Goal: Transaction & Acquisition: Purchase product/service

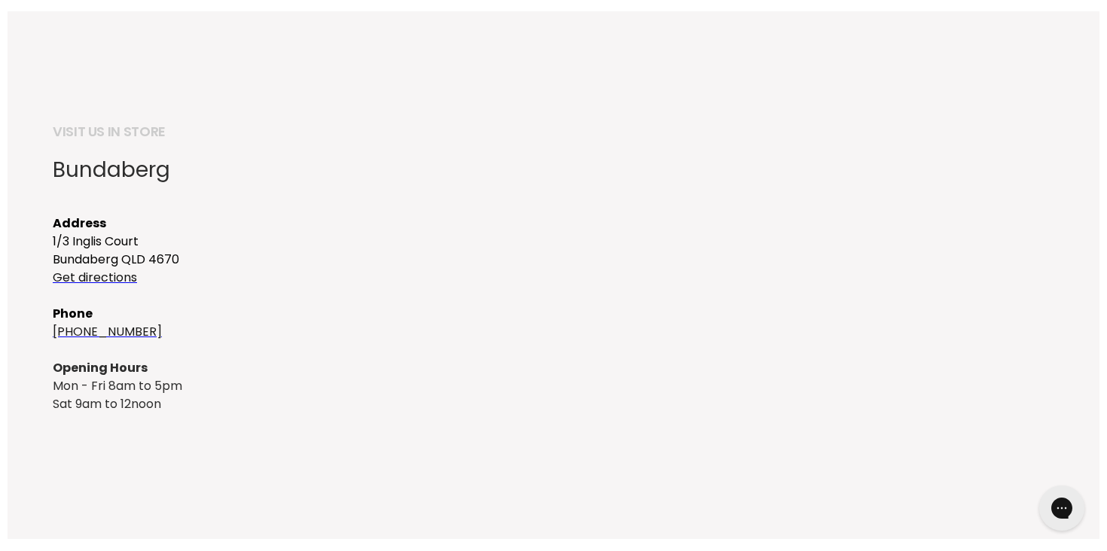
scroll to position [215, 0]
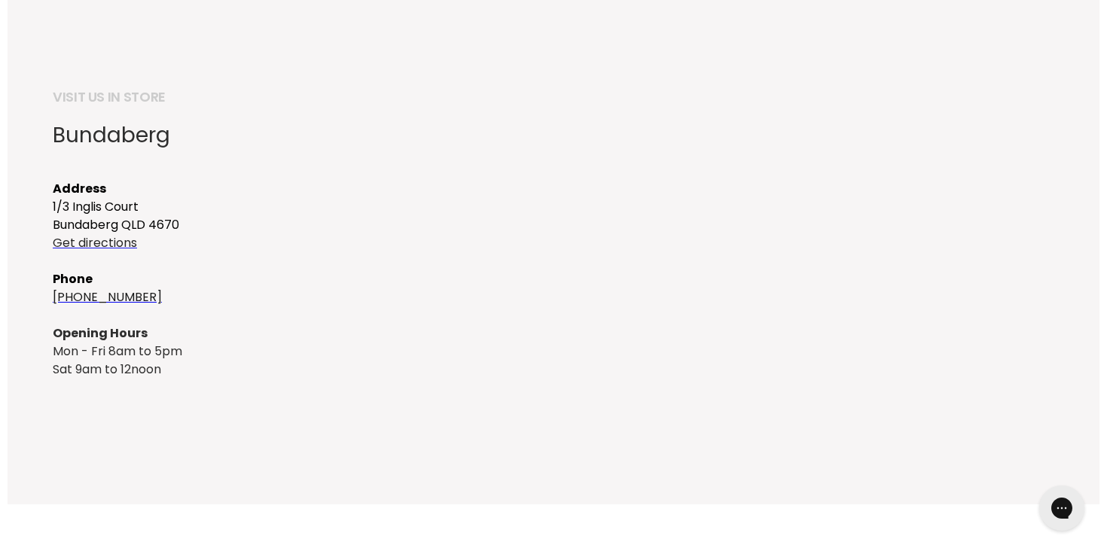
click at [123, 252] on font "Get directions" at bounding box center [95, 242] width 84 height 17
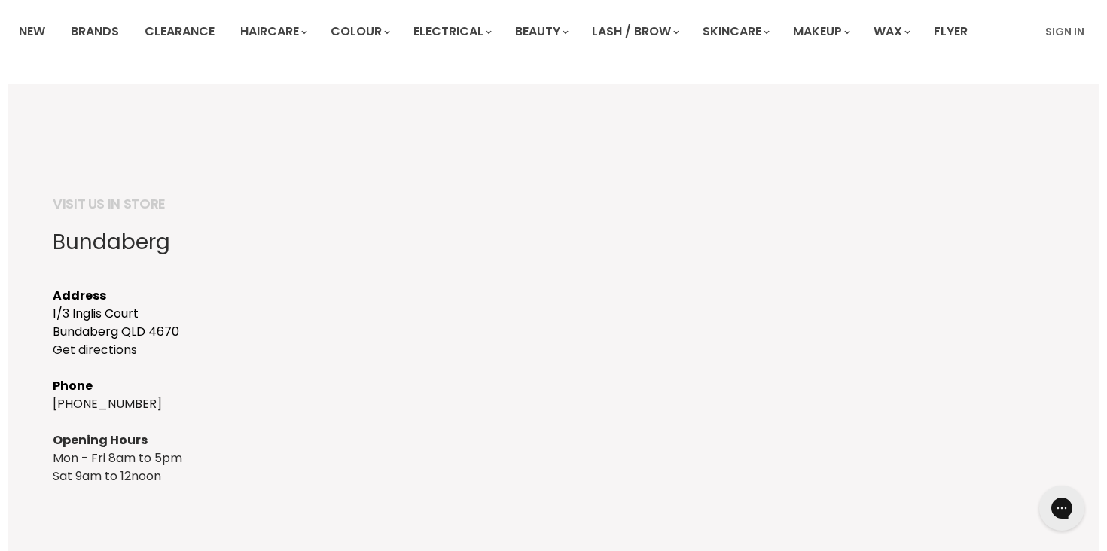
scroll to position [0, 0]
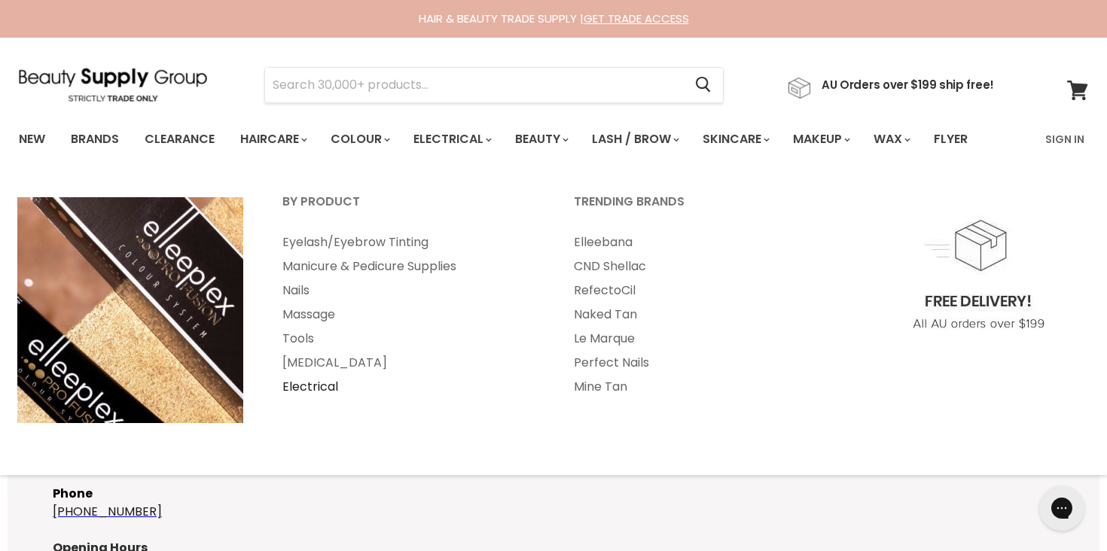
click at [316, 399] on link "Electrical" at bounding box center [408, 387] width 288 height 24
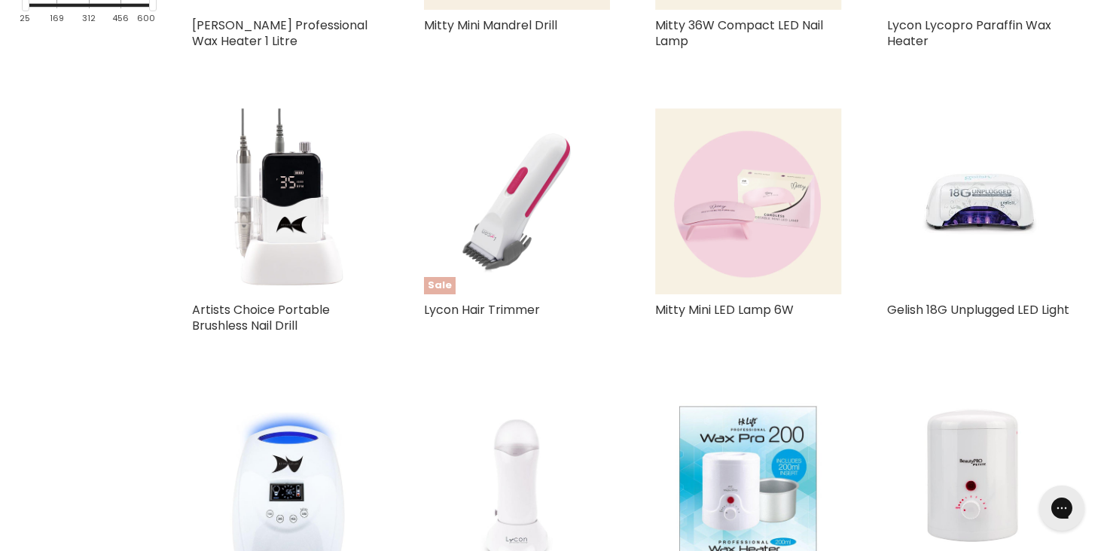
scroll to position [594, 0]
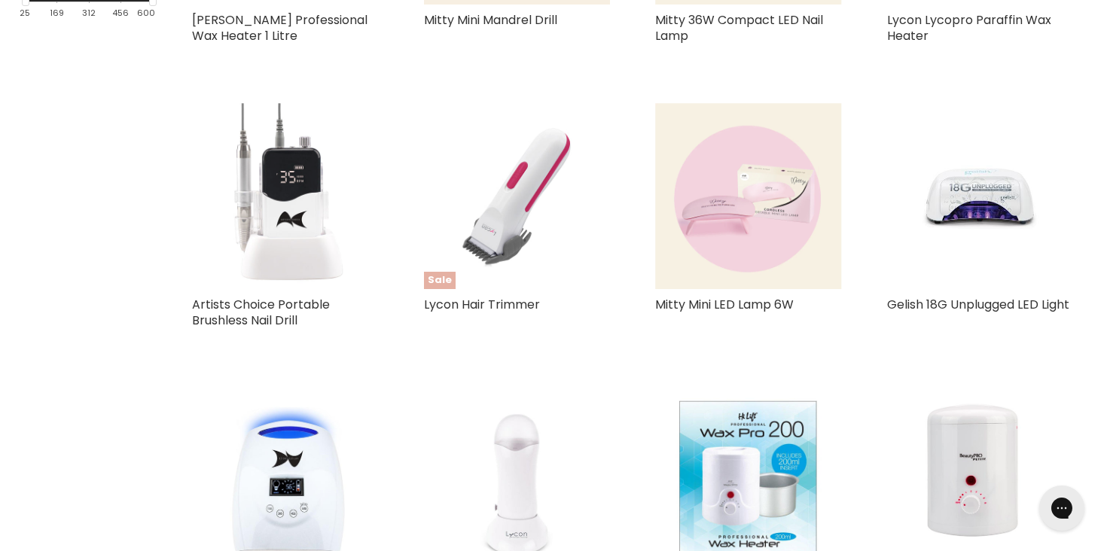
click at [296, 267] on img "Main content" at bounding box center [285, 196] width 187 height 187
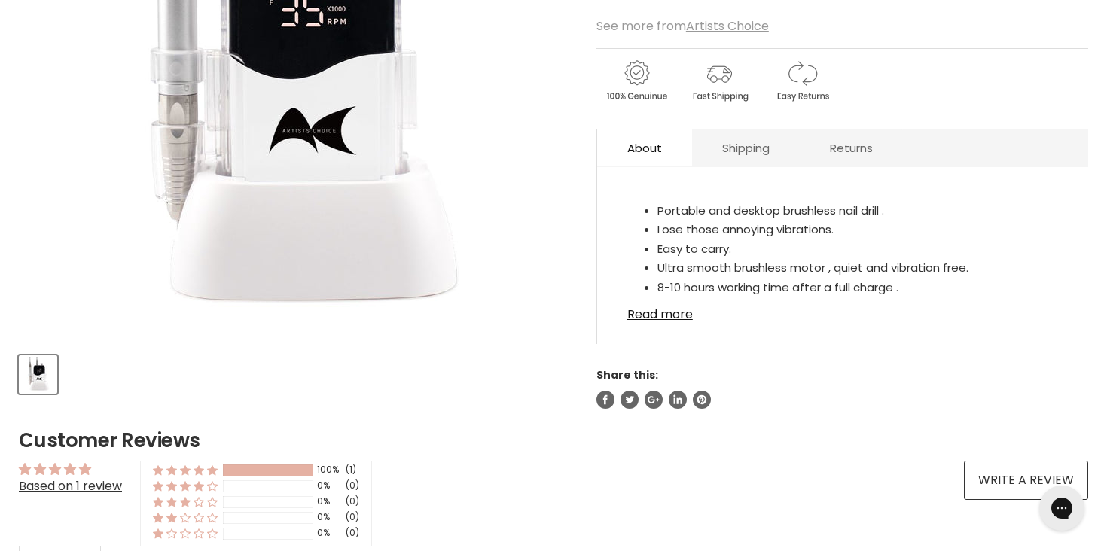
scroll to position [391, 0]
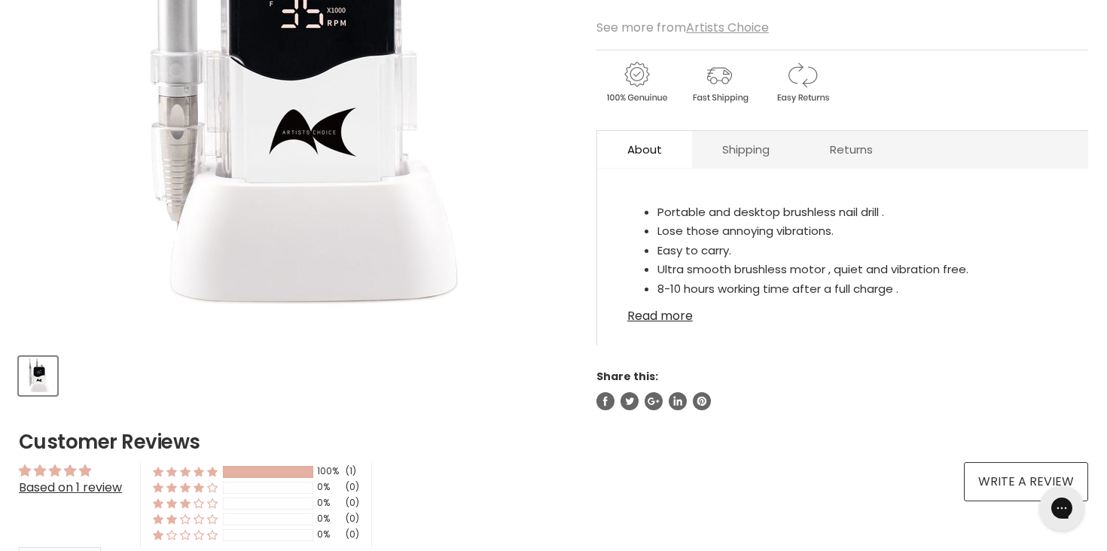
click at [683, 323] on link "Read more" at bounding box center [842, 311] width 431 height 23
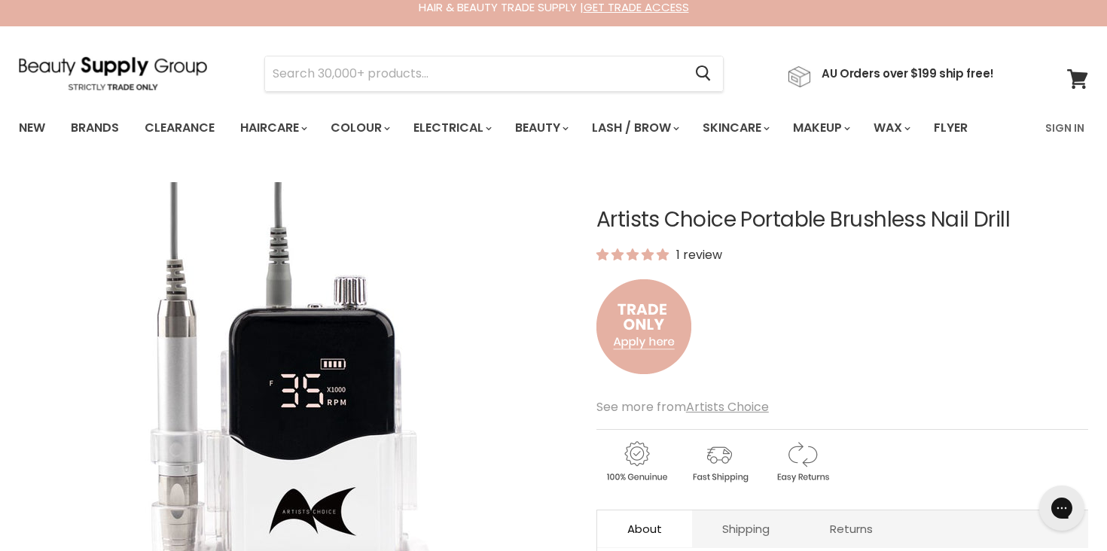
scroll to position [0, 0]
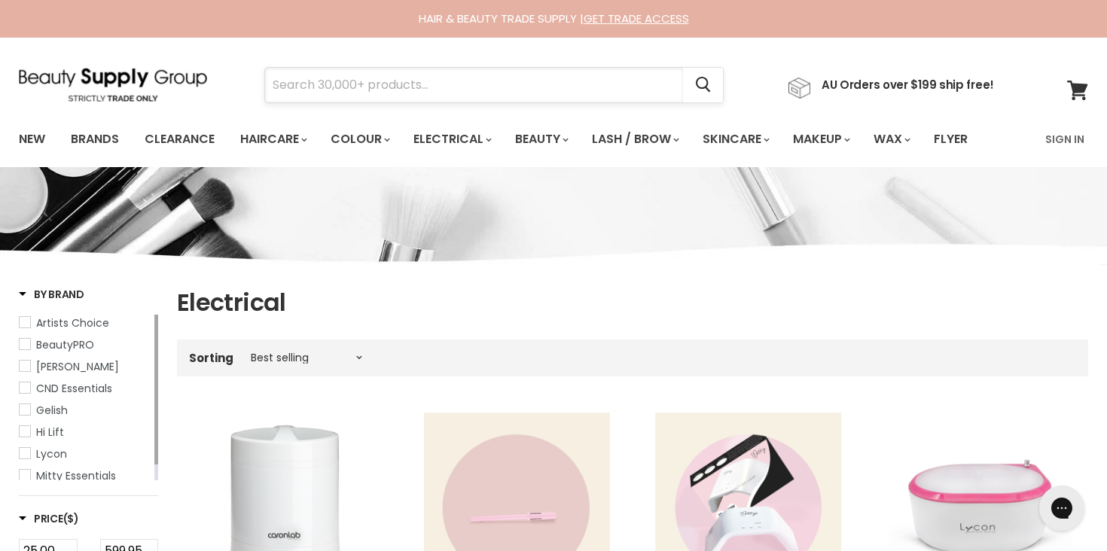
click at [478, 90] on input "Search" at bounding box center [474, 85] width 418 height 35
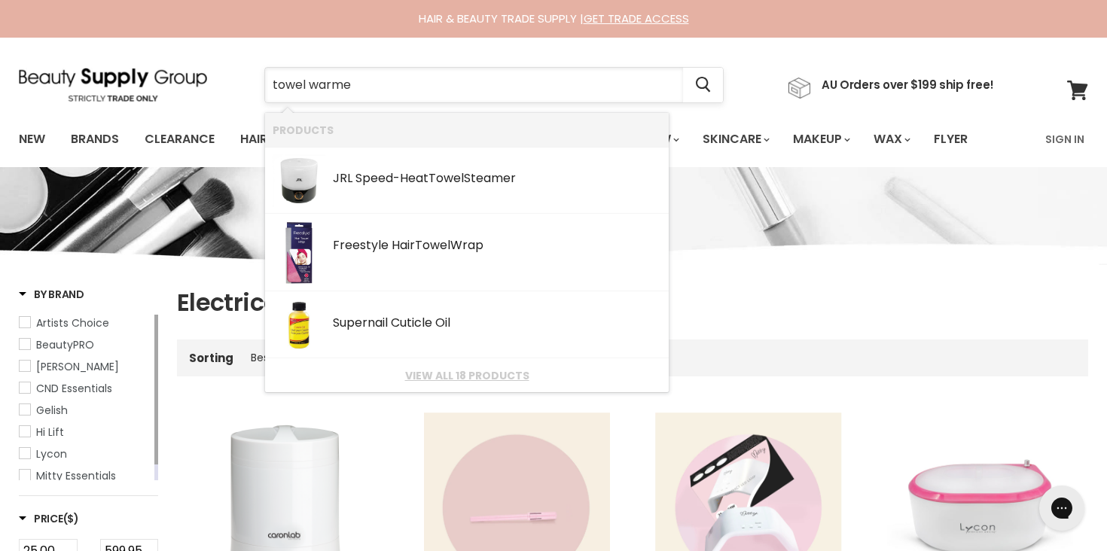
type input "towel warmee"
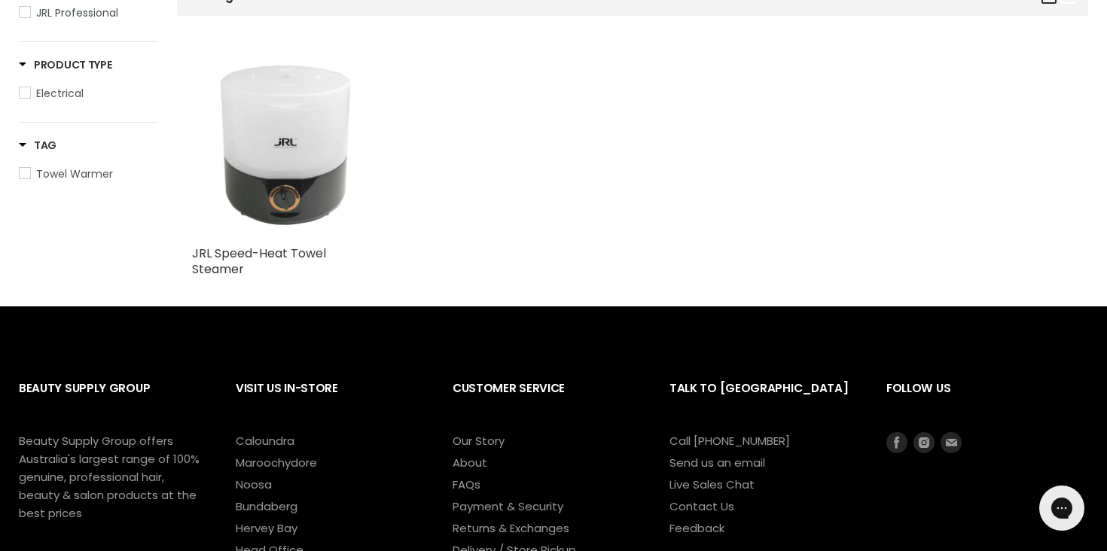
scroll to position [322, 0]
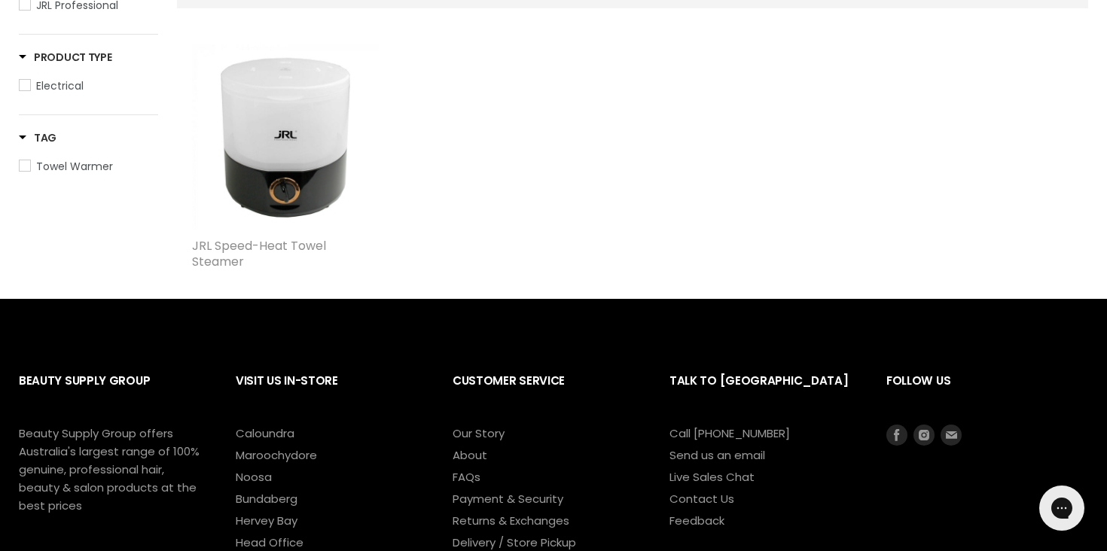
click at [321, 270] on link "JRL Speed-Heat Towel Steamer" at bounding box center [259, 253] width 134 height 33
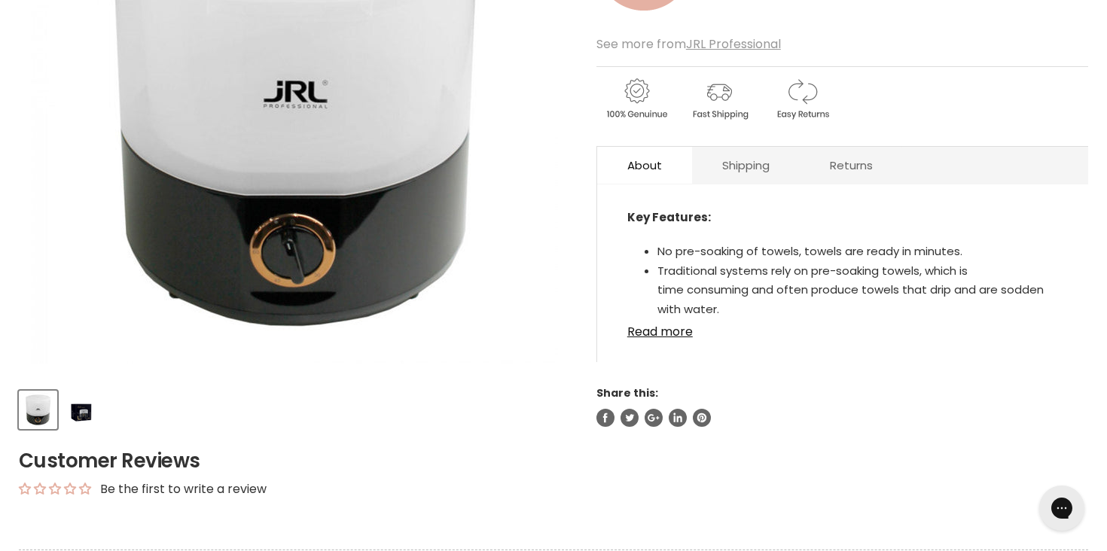
scroll to position [360, 0]
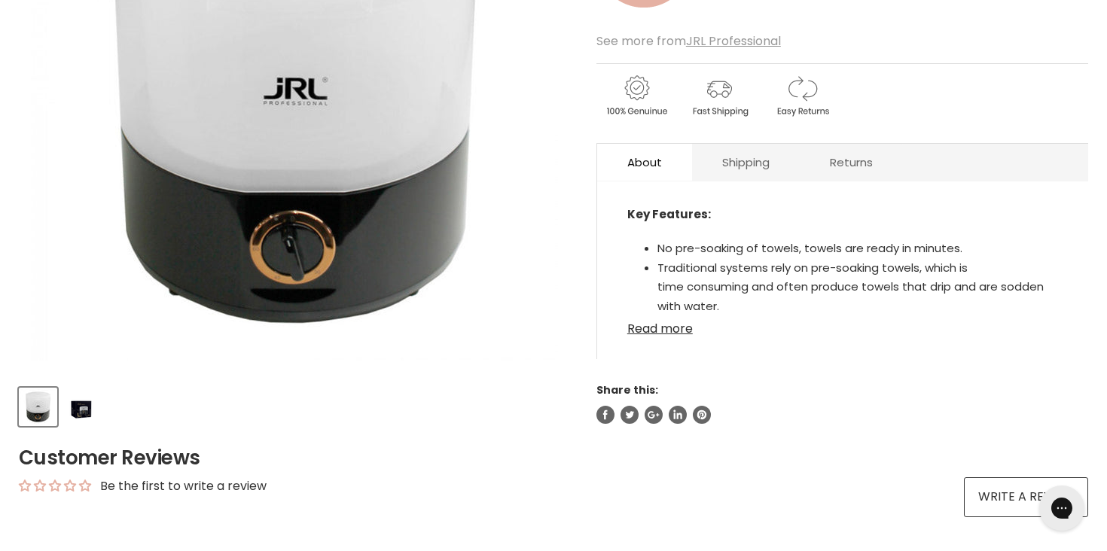
click at [692, 336] on link "Read more" at bounding box center [842, 324] width 431 height 23
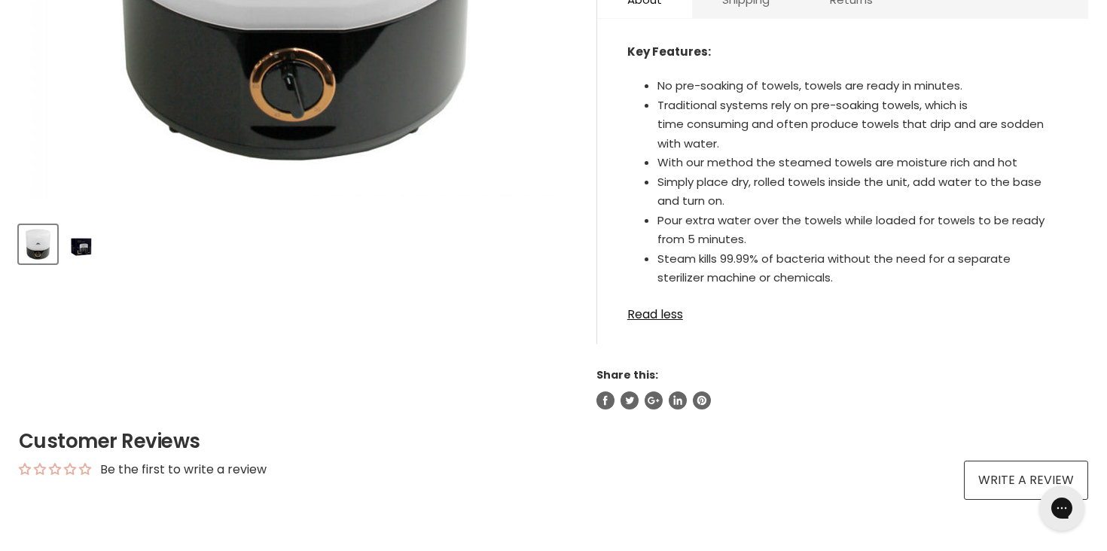
scroll to position [0, 0]
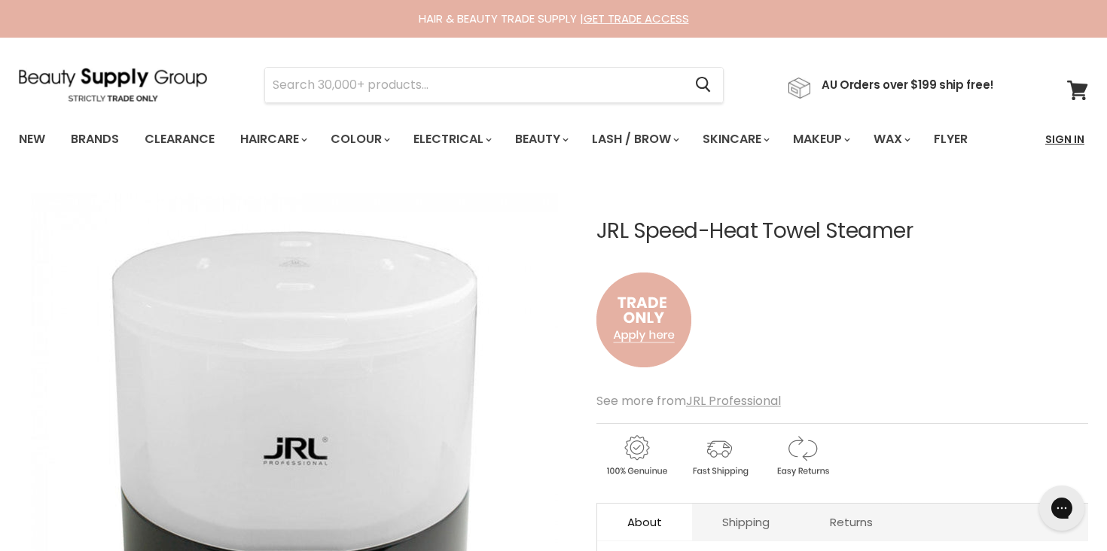
click at [1063, 132] on link "Sign In" at bounding box center [1064, 139] width 57 height 32
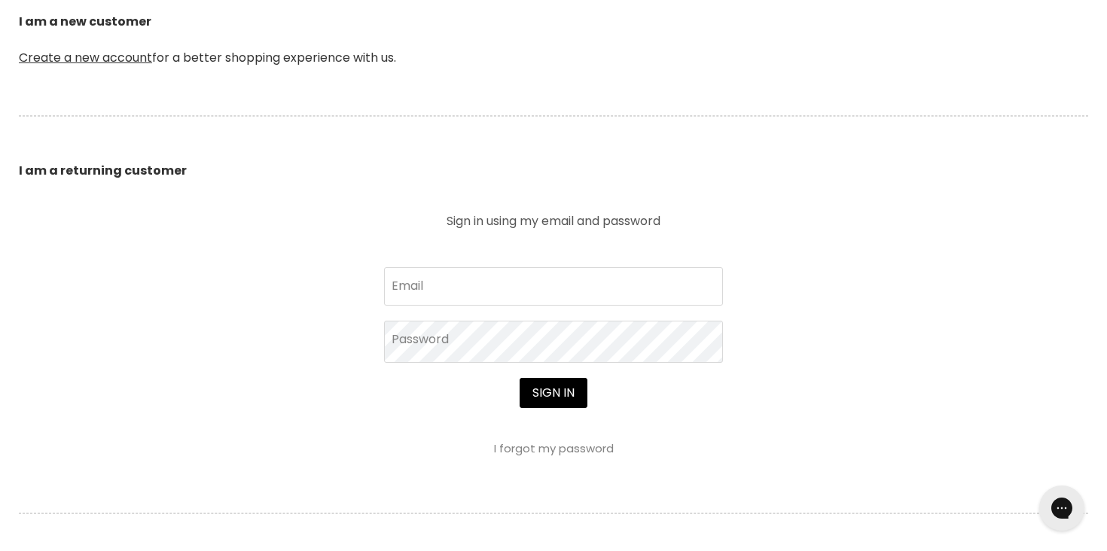
scroll to position [421, 0]
click at [88, 66] on link "Create a new account" at bounding box center [85, 56] width 133 height 17
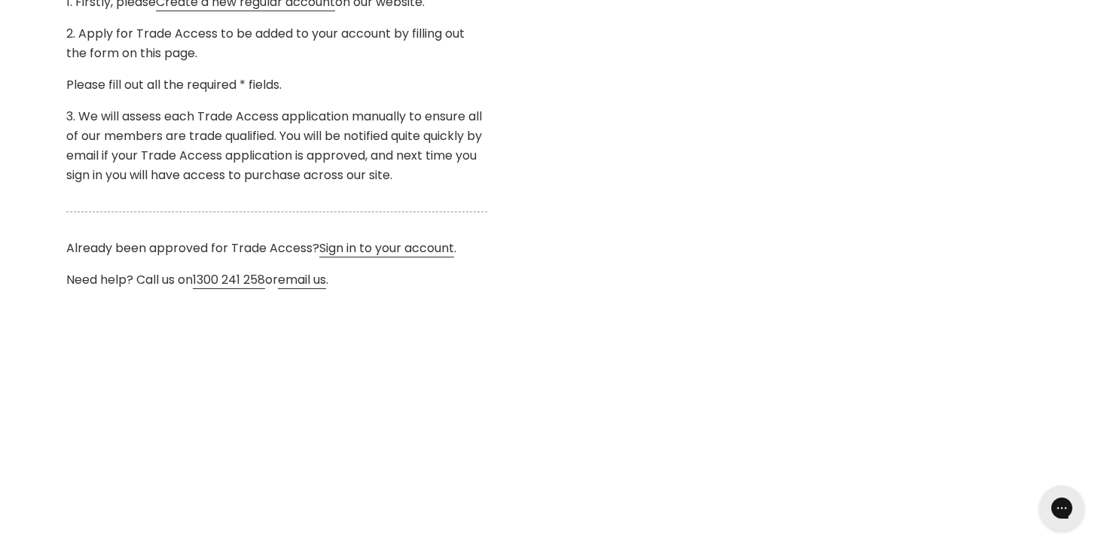
scroll to position [555, 0]
click at [259, 12] on link "Create a new regular account" at bounding box center [245, 3] width 179 height 18
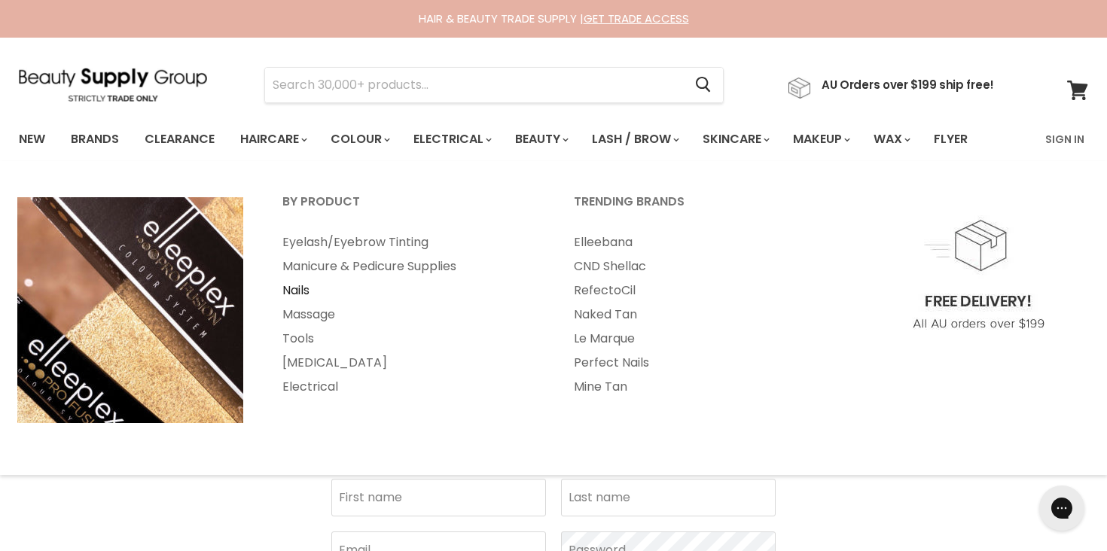
click at [318, 303] on link "Nails" at bounding box center [408, 291] width 288 height 24
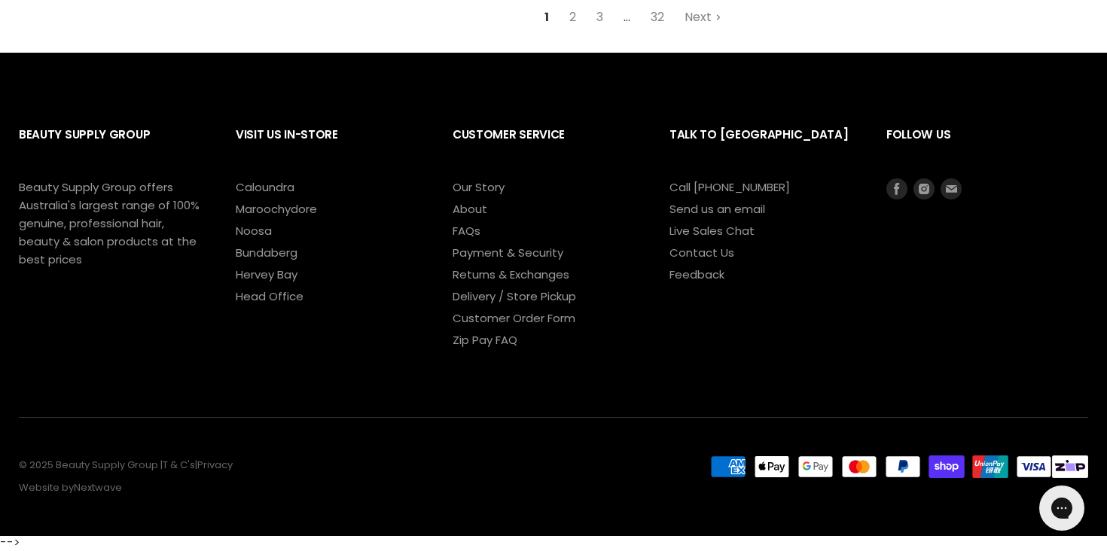
scroll to position [3959, 0]
click at [660, 31] on link "32" at bounding box center [657, 17] width 30 height 27
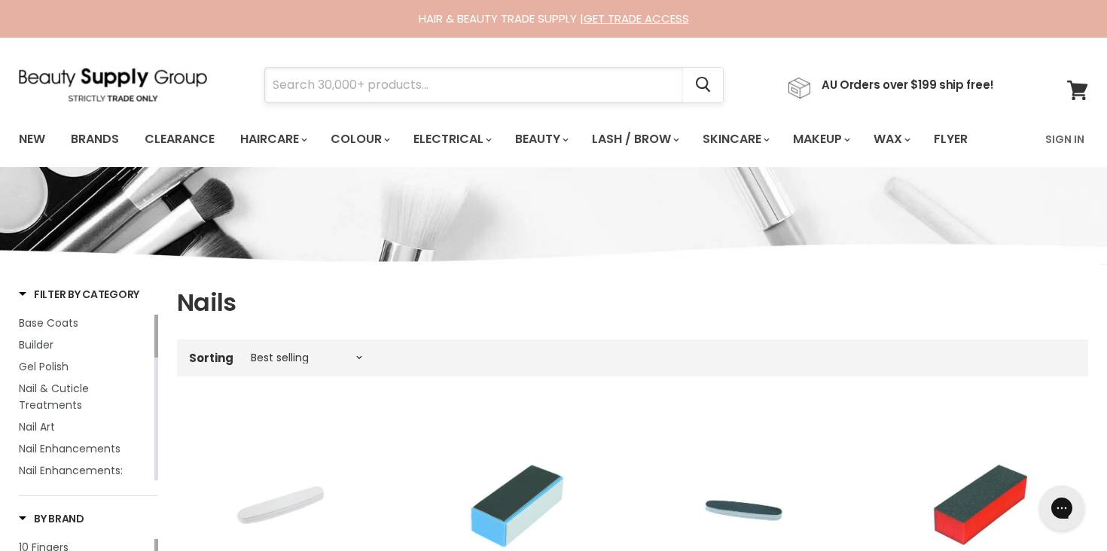
click at [519, 87] on input "Search" at bounding box center [474, 85] width 418 height 35
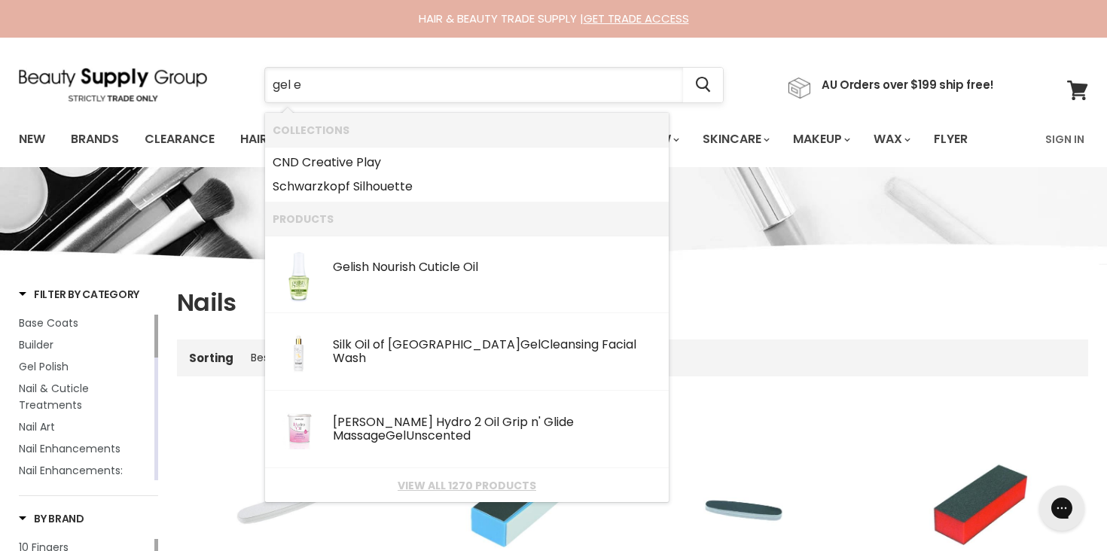
type input "gel"
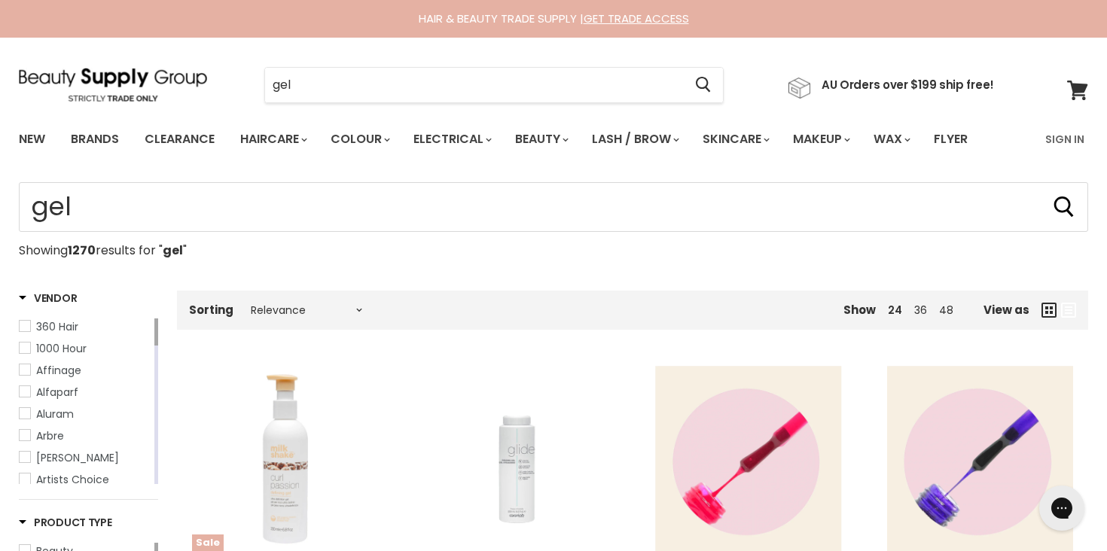
type input "gel"
click at [273, 91] on input "gel" at bounding box center [474, 85] width 418 height 35
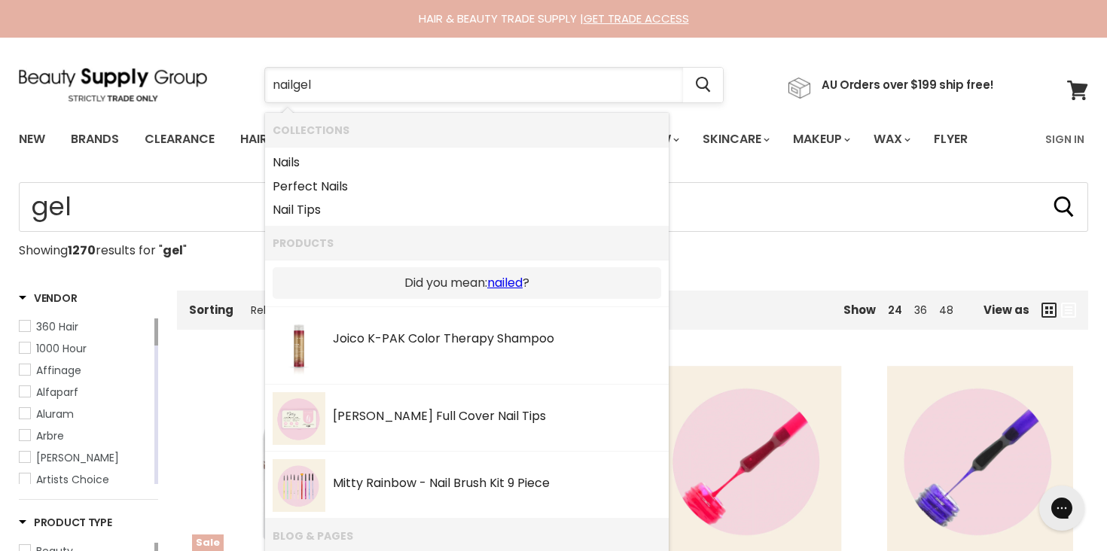
type input "nail gel"
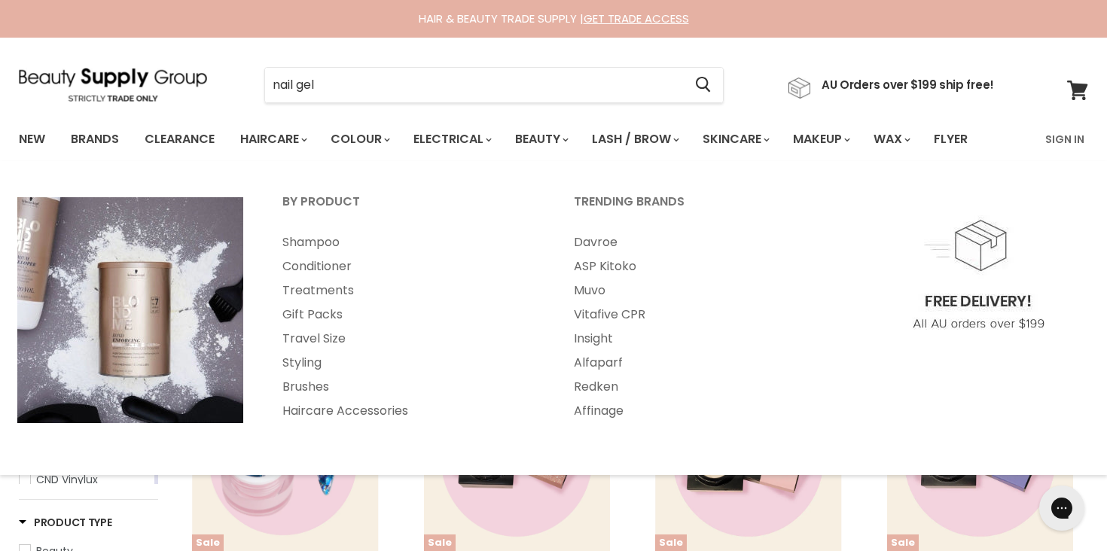
type input "nail gel"
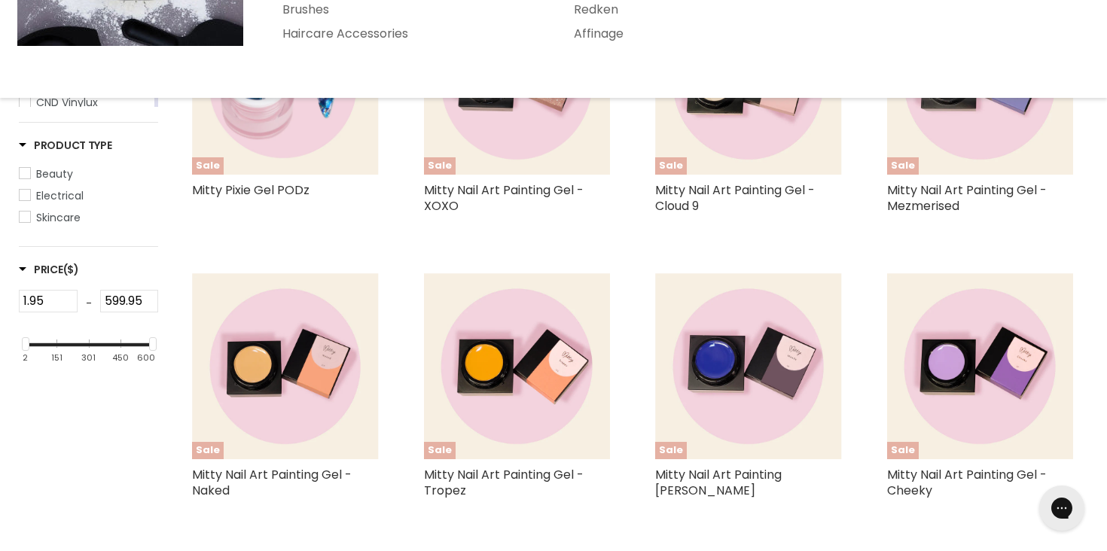
scroll to position [379, 0]
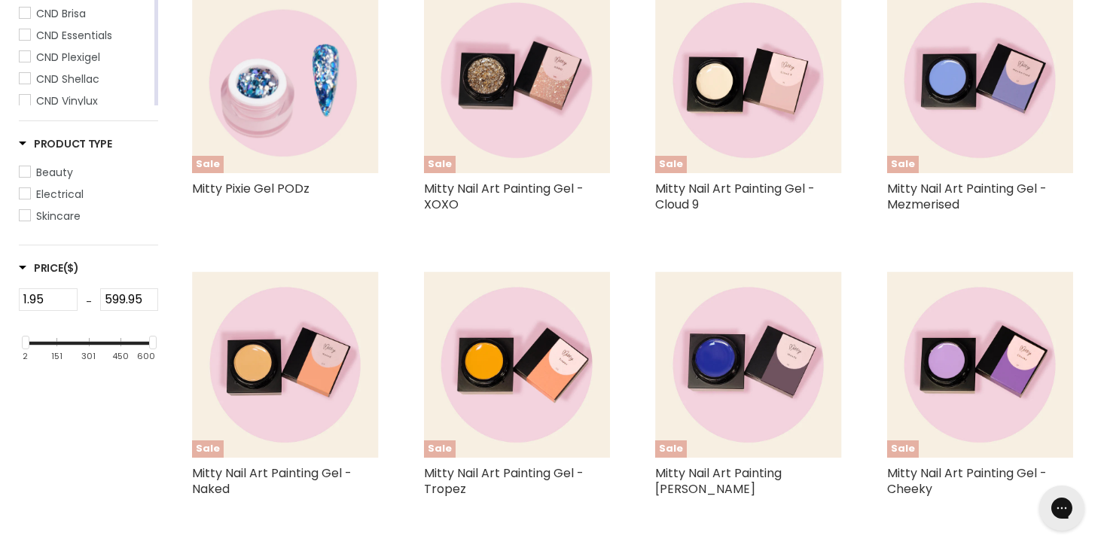
click at [314, 242] on div "Sale Mitty Pixie Gel PODz Mitty Nail Art" at bounding box center [285, 107] width 217 height 270
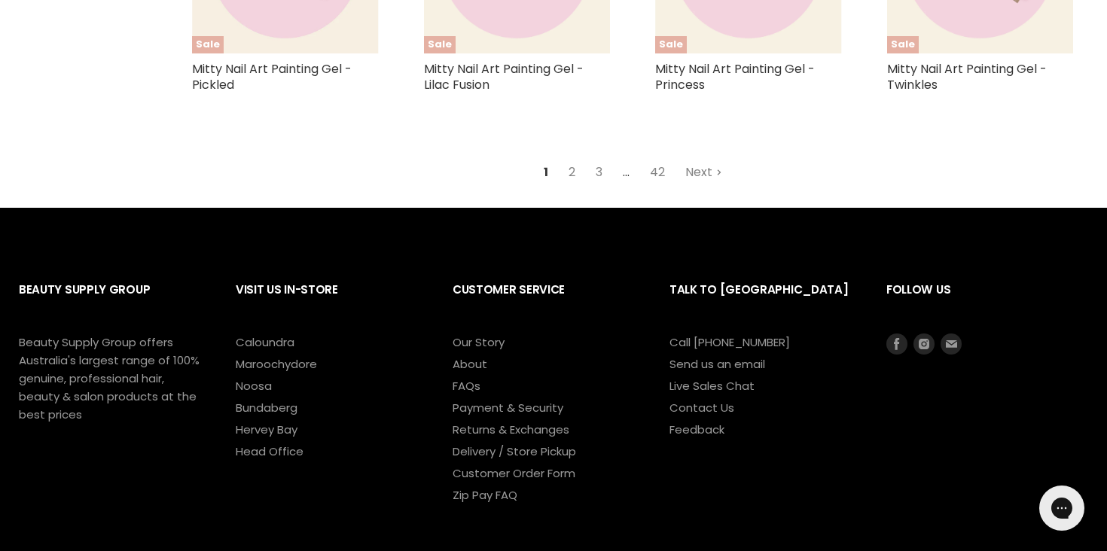
scroll to position [1925, 0]
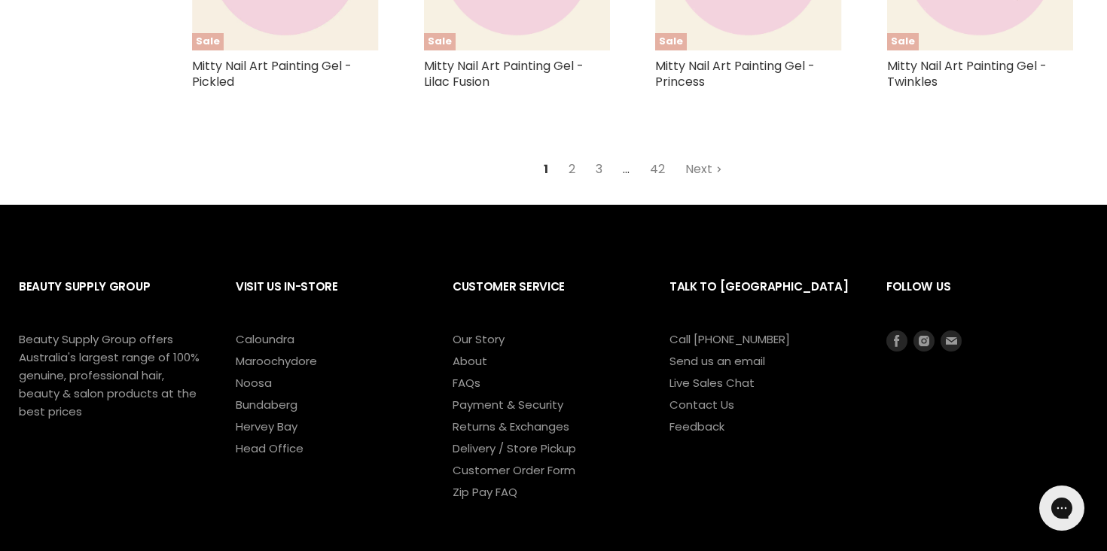
click at [597, 183] on link "3" at bounding box center [598, 169] width 23 height 27
